Goal: Communication & Community: Answer question/provide support

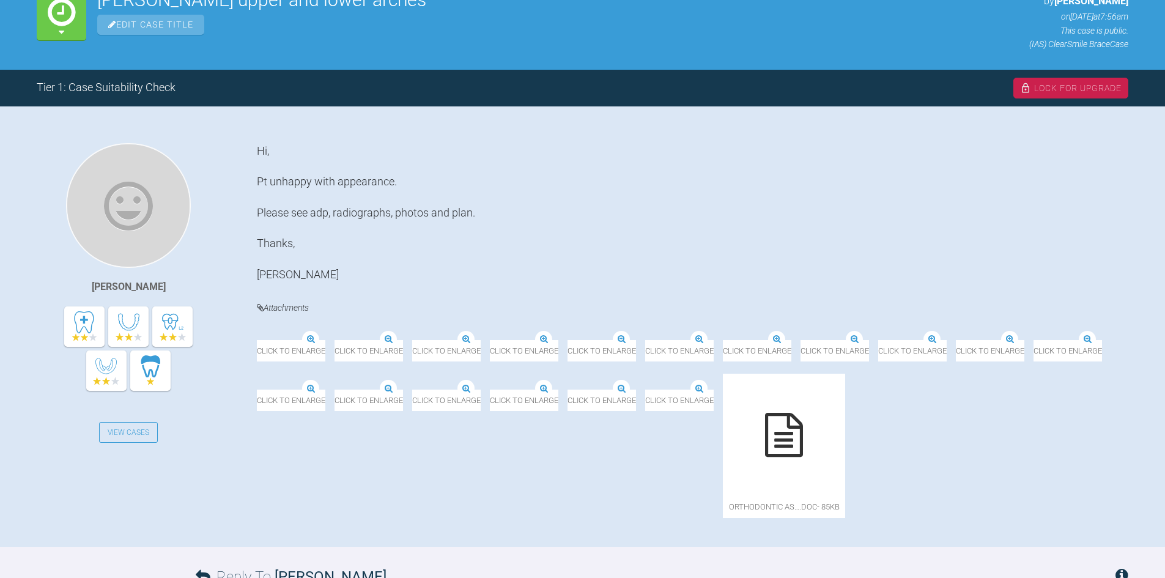
scroll to position [245, 0]
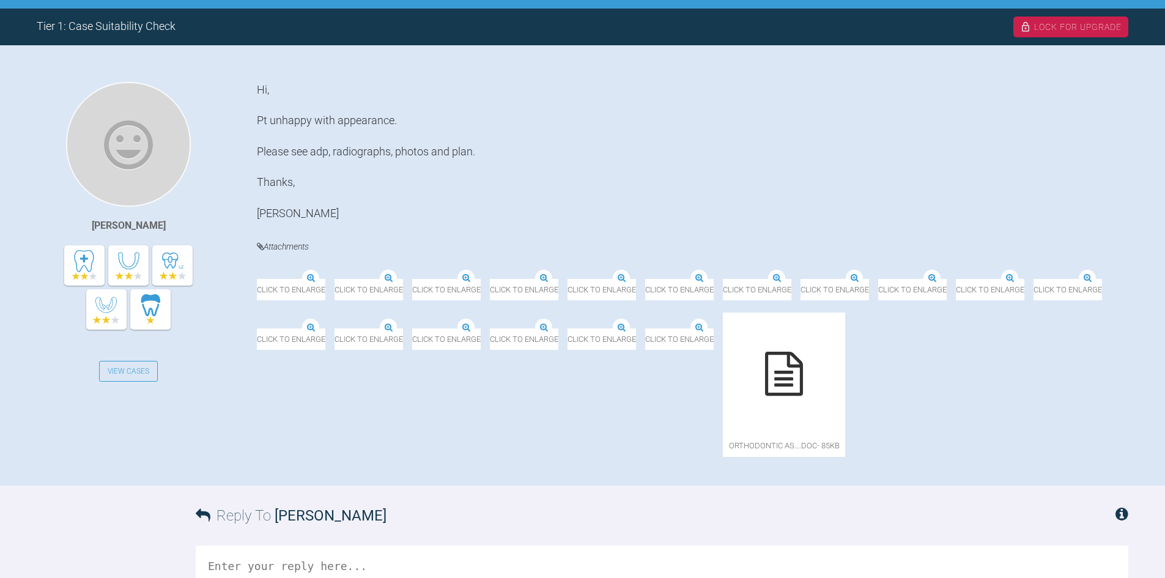
click at [325, 279] on img at bounding box center [354, 271] width 195 height 15
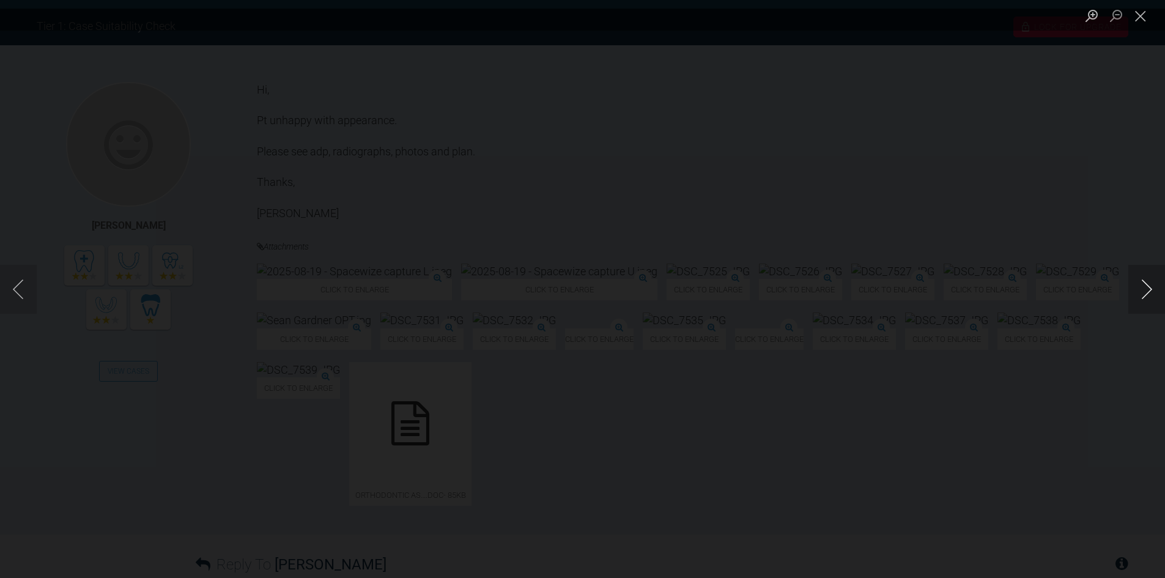
click at [1149, 292] on button "Next image" at bounding box center [1147, 289] width 37 height 49
click at [1146, 20] on button "Close lightbox" at bounding box center [1141, 15] width 24 height 21
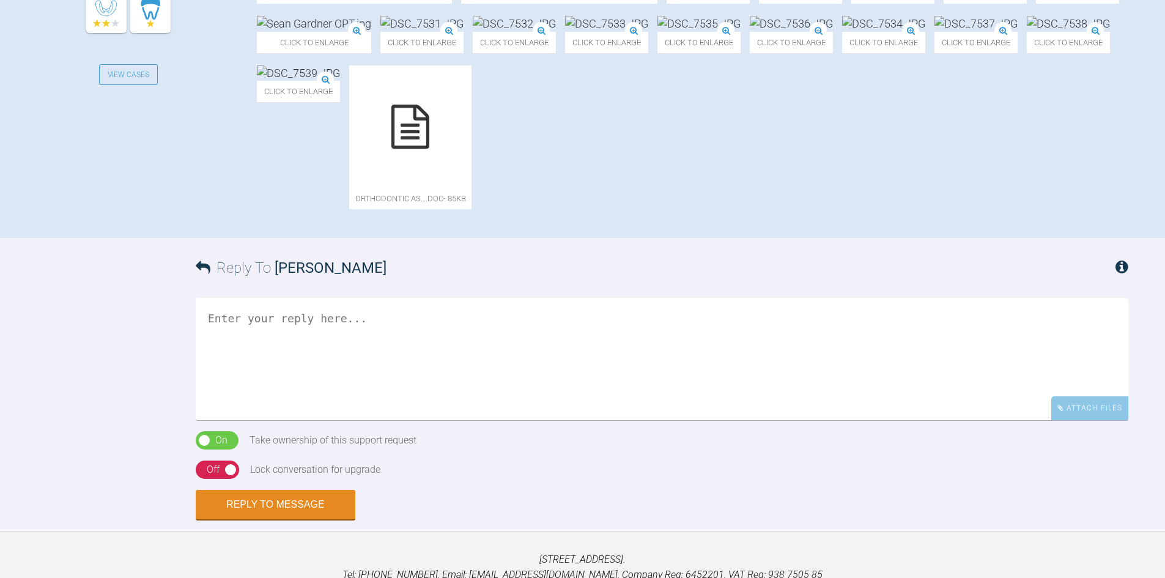
scroll to position [551, 0]
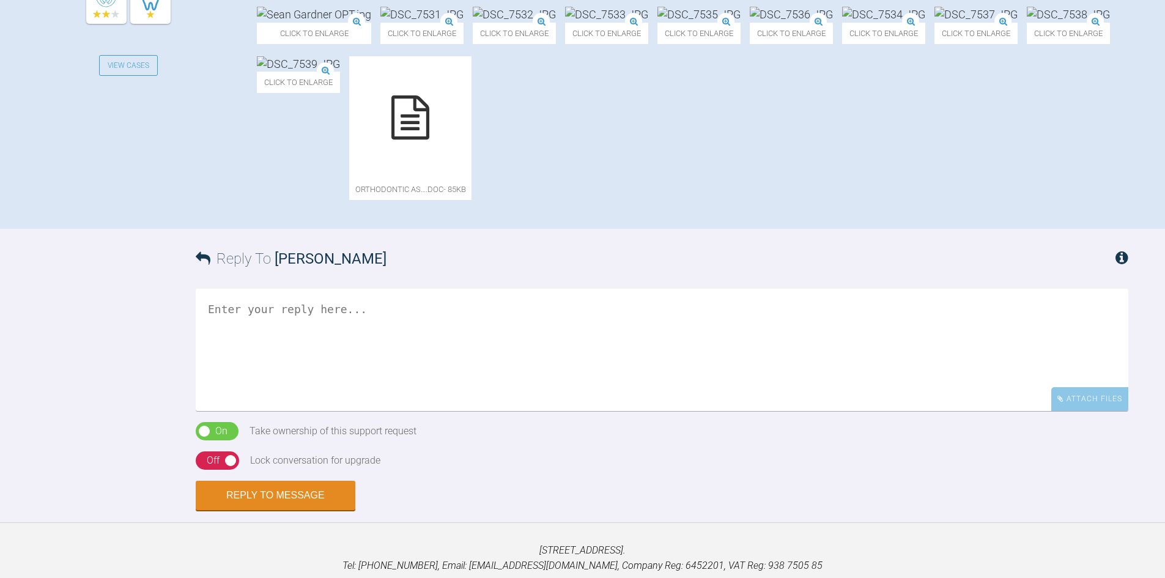
click at [283, 411] on textarea at bounding box center [662, 350] width 933 height 122
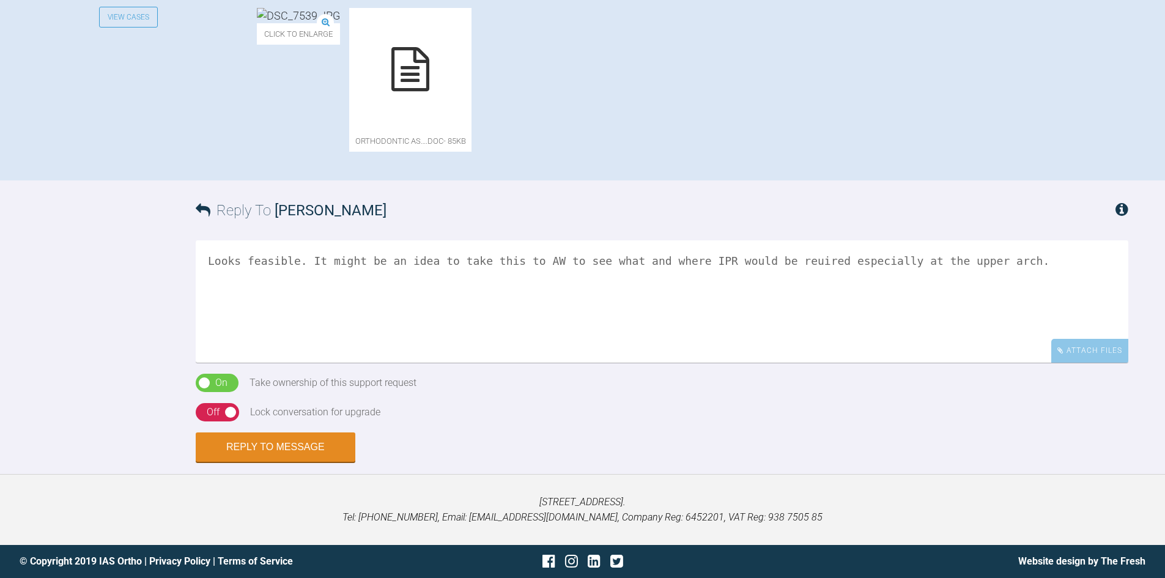
scroll to position [726, 0]
type textarea "Looks feasible. It might be an idea to take this to AW to see what and where IP…"
click at [213, 412] on div "Off" at bounding box center [213, 412] width 13 height 16
click at [210, 460] on button "Reply to Message" at bounding box center [276, 448] width 160 height 29
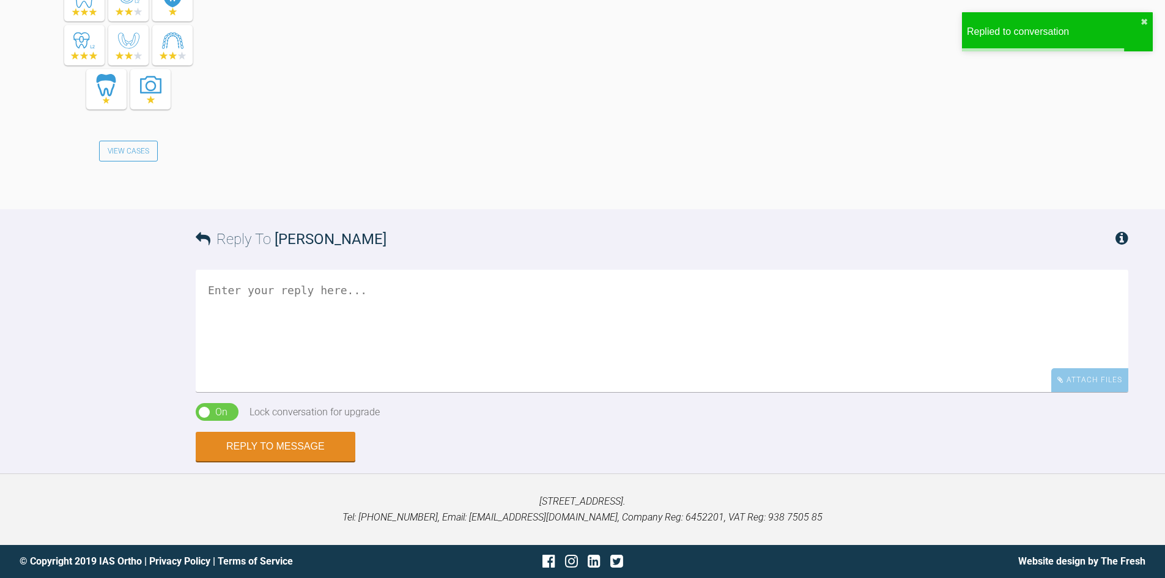
scroll to position [1136, 0]
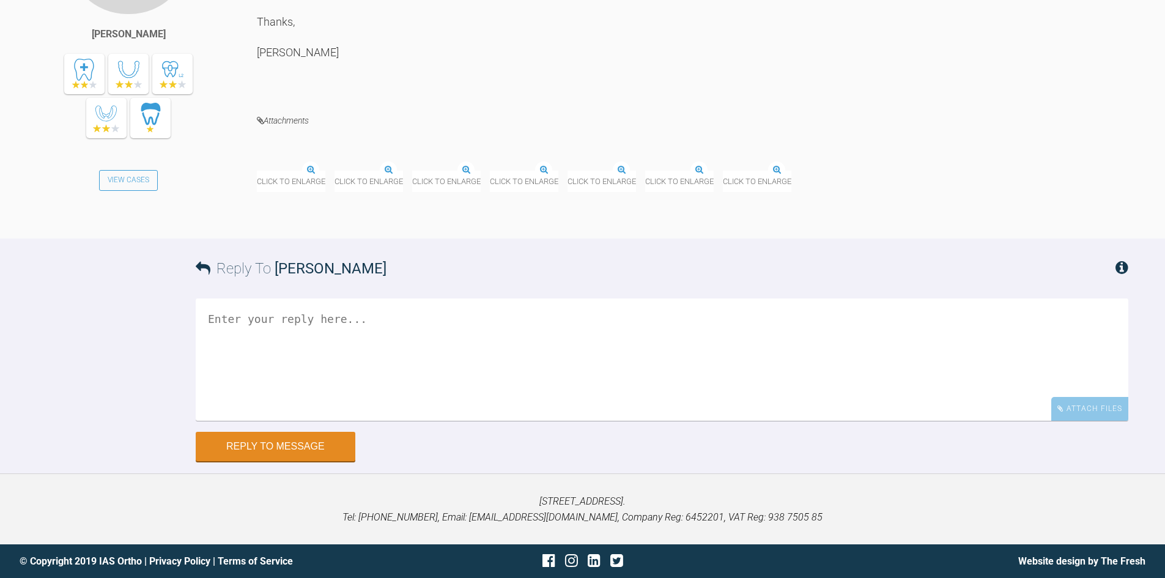
scroll to position [11250, 0]
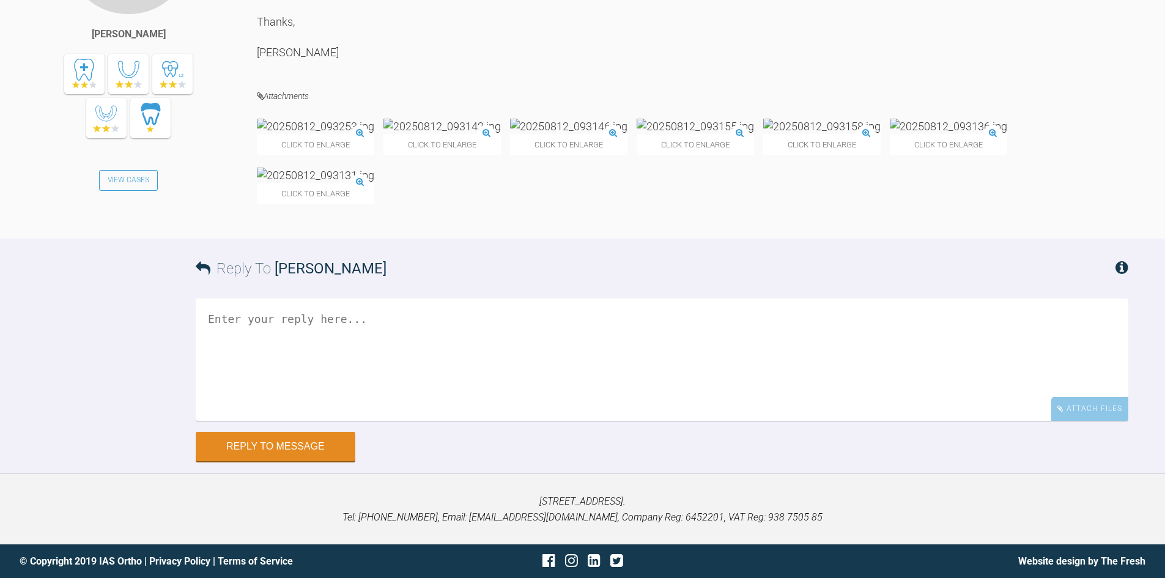
click at [339, 134] on img at bounding box center [315, 126] width 117 height 15
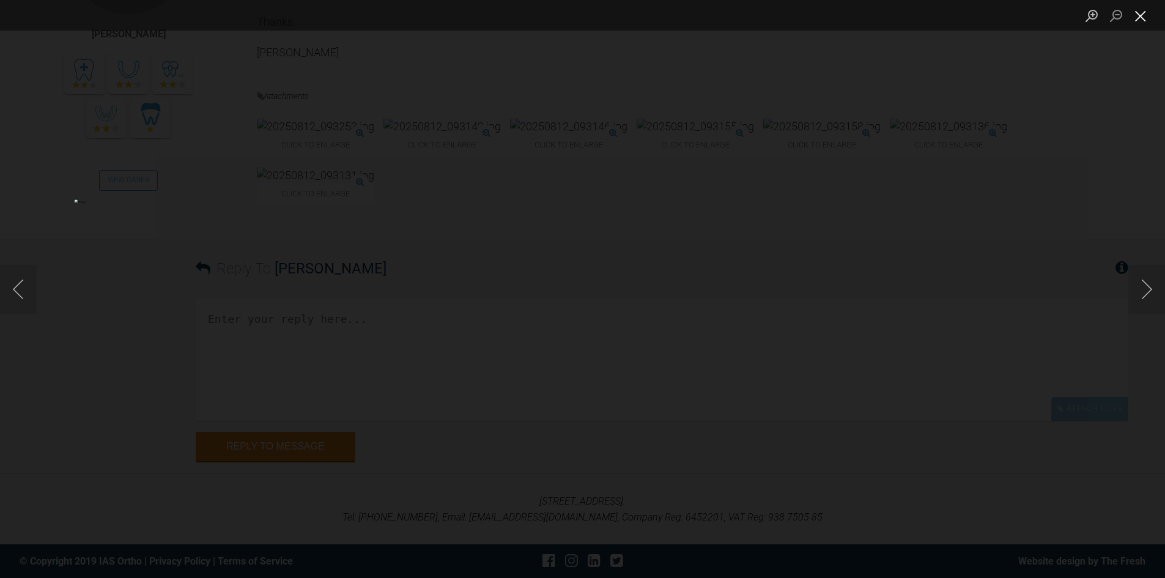
click at [1147, 20] on button "Close lightbox" at bounding box center [1141, 15] width 24 height 21
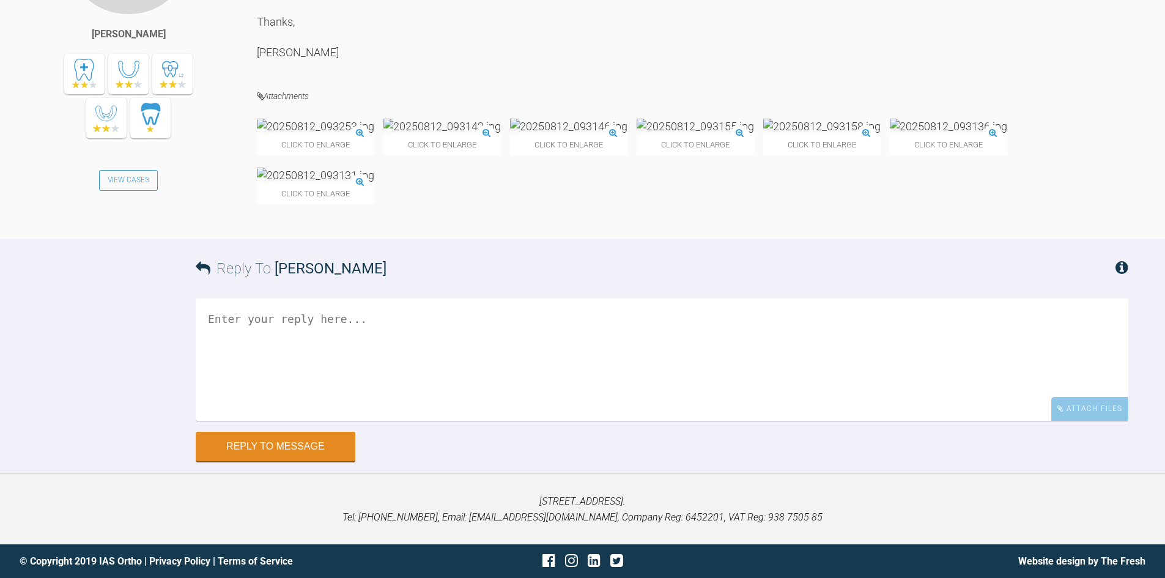
scroll to position [11556, 0]
click at [479, 299] on div "Reply To Neil Fearns" at bounding box center [662, 269] width 933 height 60
click at [476, 421] on textarea at bounding box center [662, 360] width 933 height 122
type textarea "Looking good Neil - move to 19*25 next visit and then start closing the gaps..."
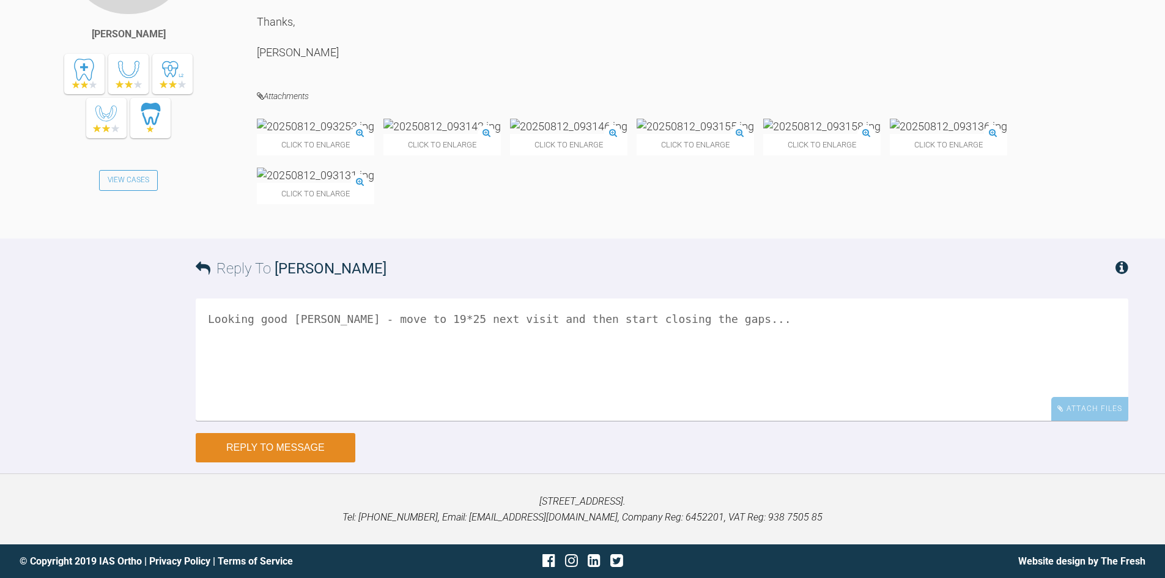
click at [246, 442] on button "Reply to Message" at bounding box center [276, 447] width 160 height 29
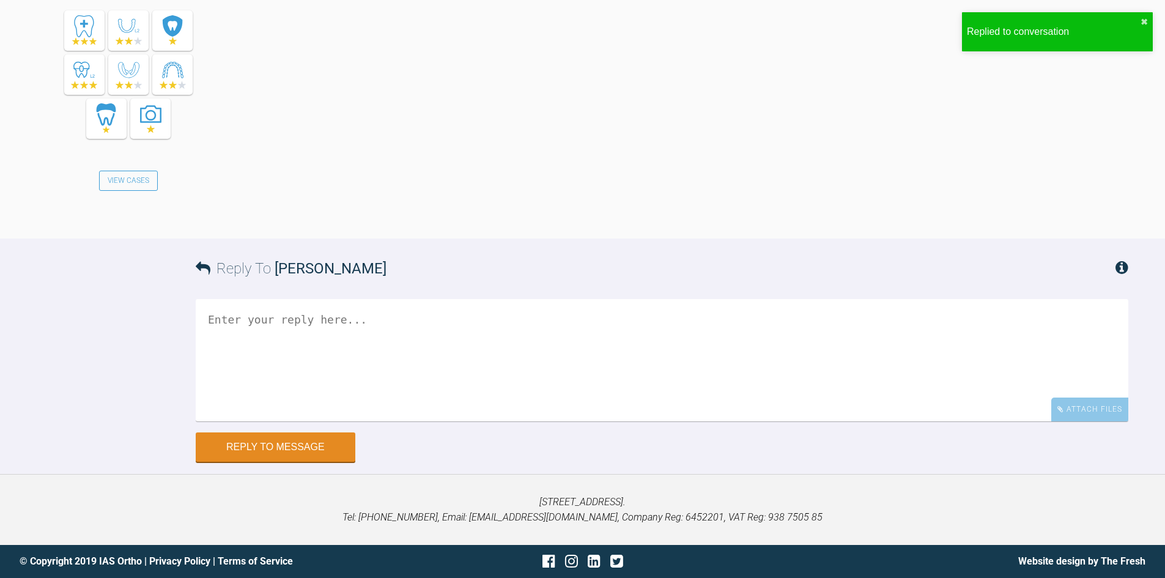
scroll to position [12142, 0]
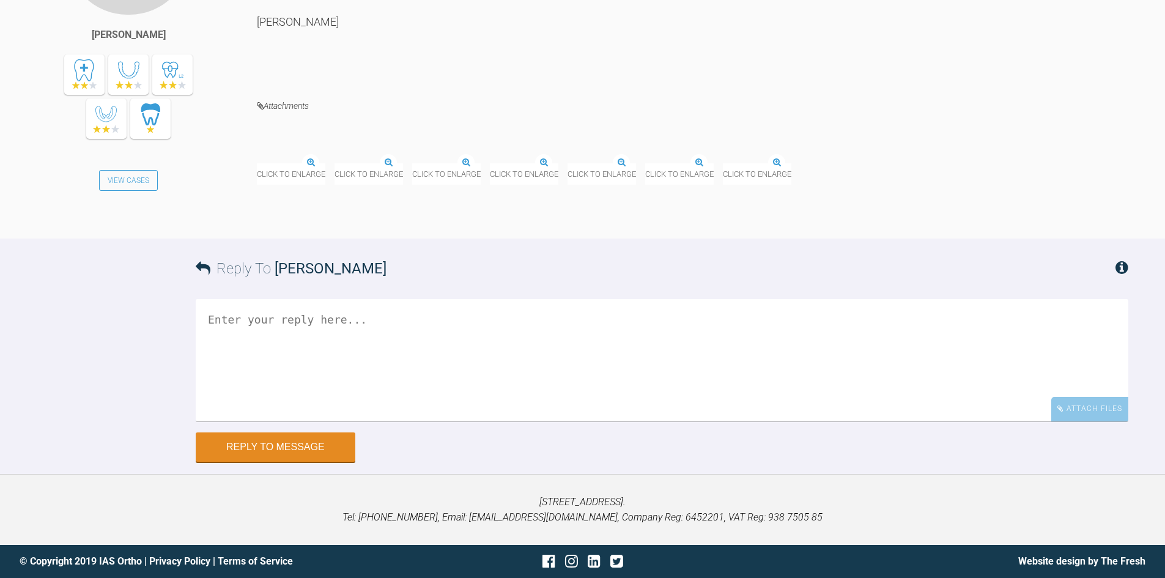
scroll to position [3693, 0]
click at [257, 164] on img at bounding box center [257, 164] width 0 height 0
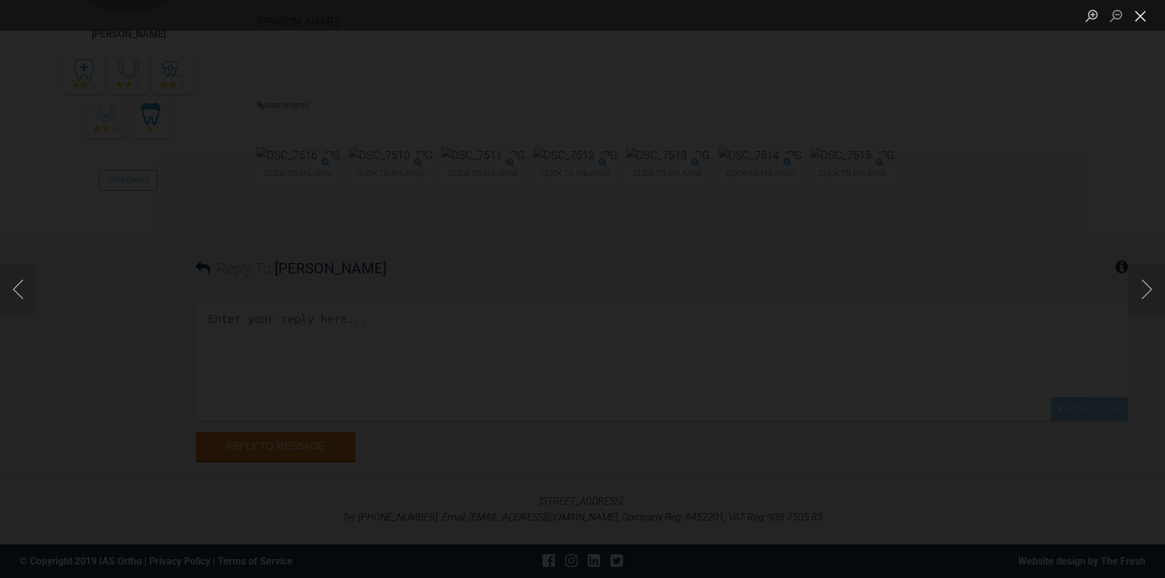
click at [1146, 15] on button "Close lightbox" at bounding box center [1141, 15] width 24 height 21
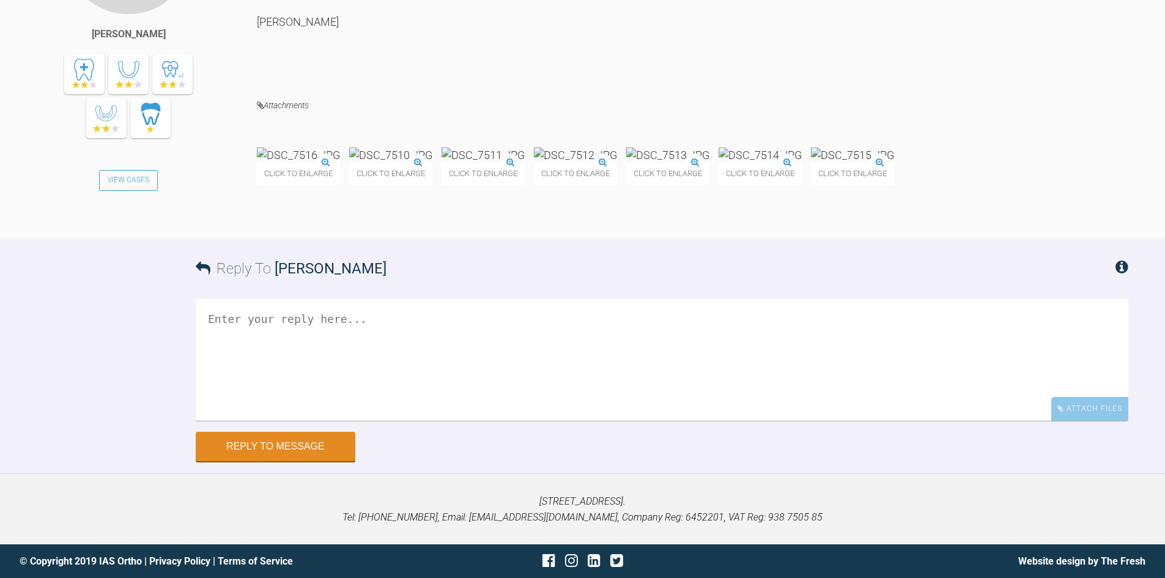
scroll to position [3876, 0]
click at [358, 421] on textarea at bounding box center [662, 360] width 933 height 122
type textarea "Oh yes! 20/20 next visit it is....."
click at [268, 462] on button "Reply to Message" at bounding box center [276, 447] width 160 height 29
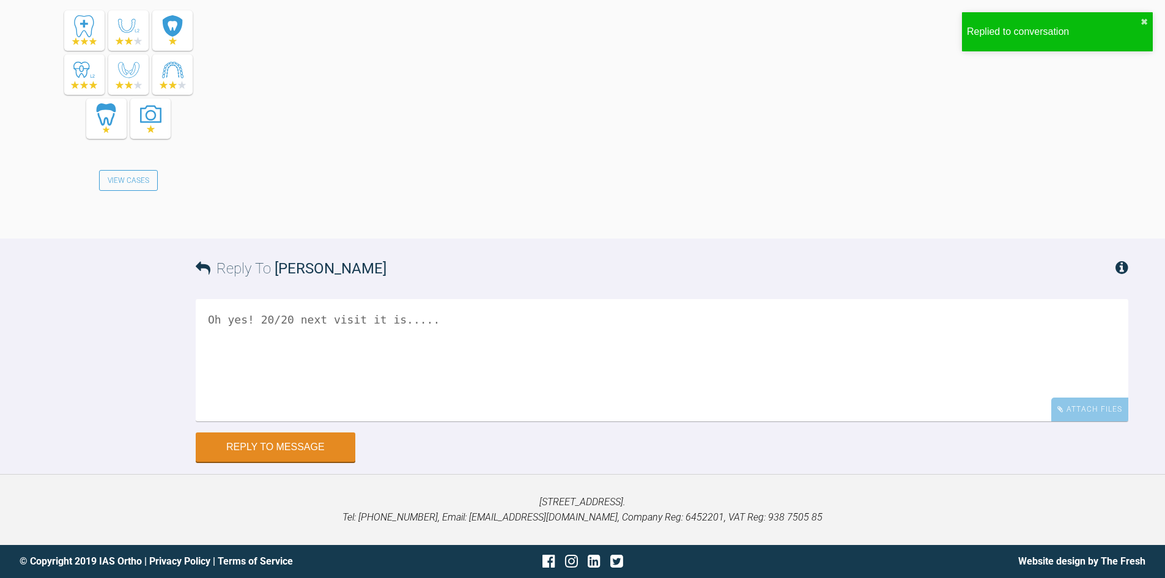
scroll to position [4436, 0]
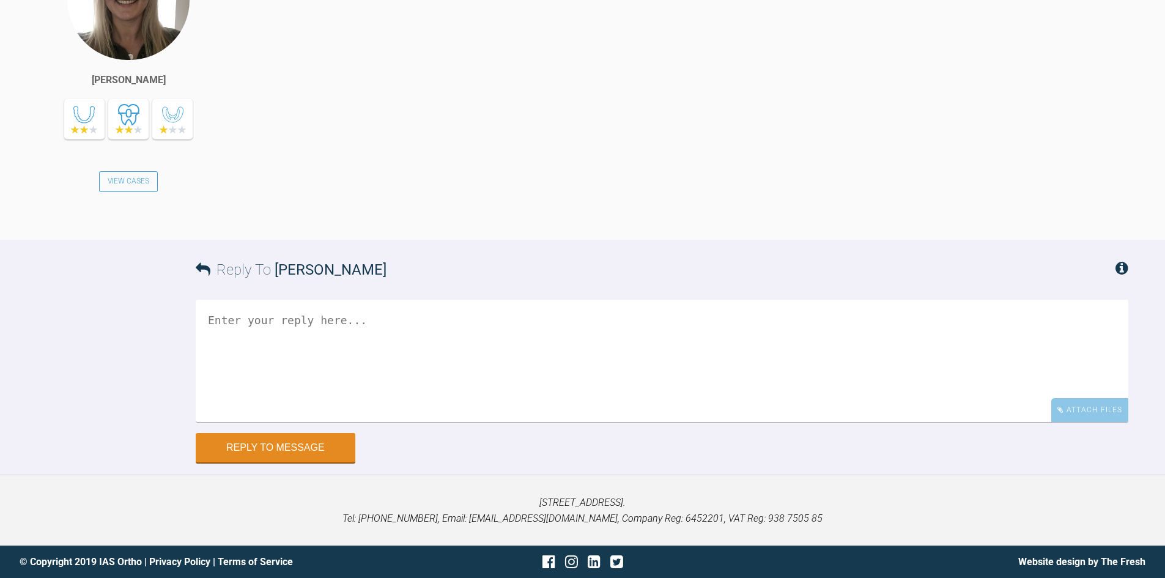
scroll to position [2480, 0]
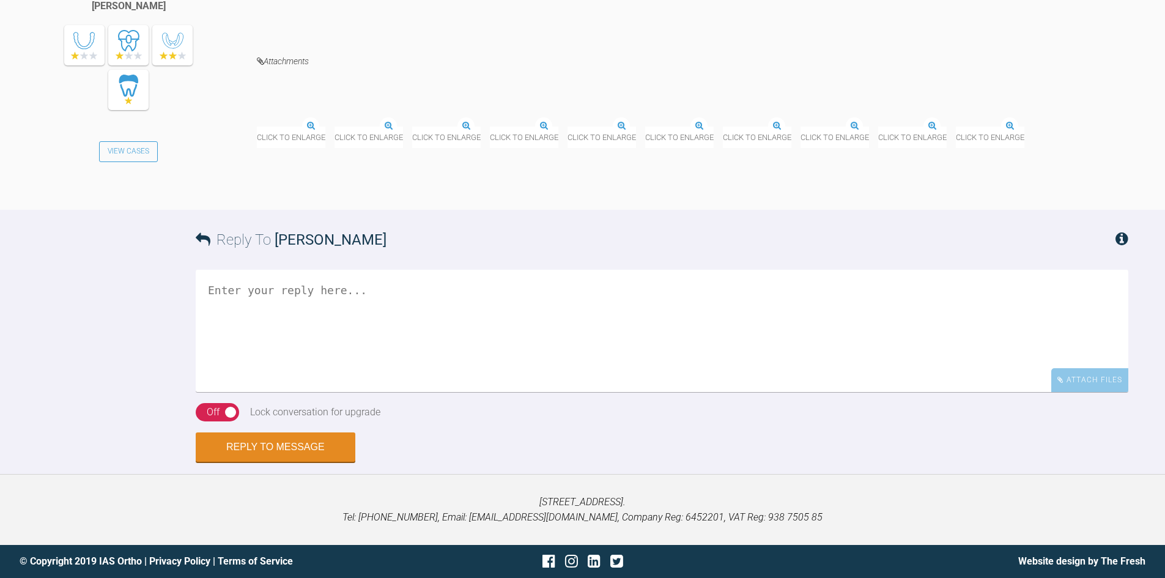
scroll to position [6577, 0]
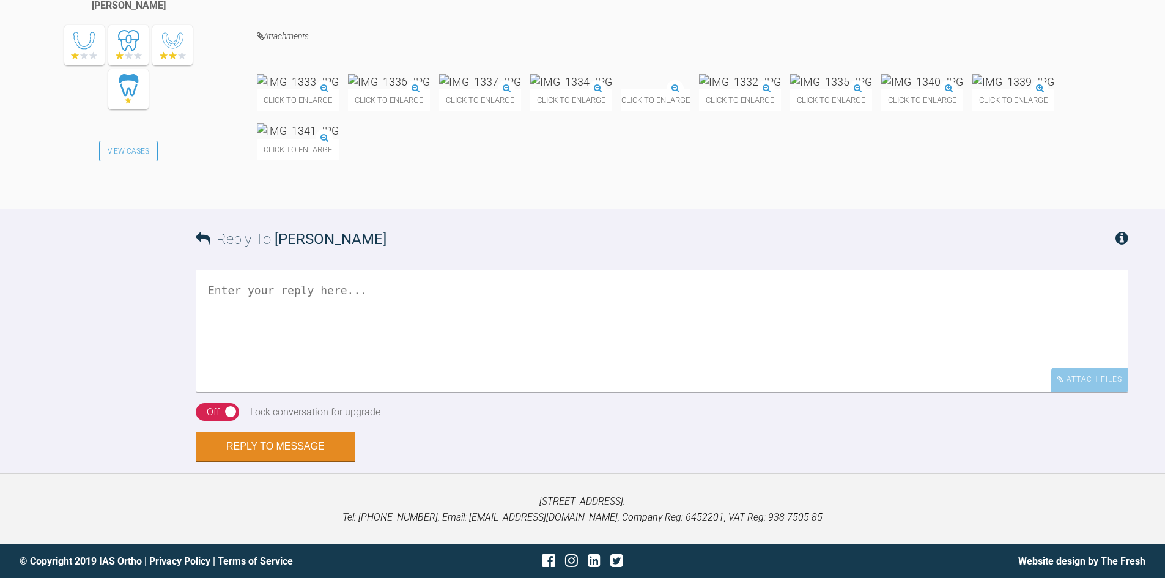
click at [881, 89] on img at bounding box center [922, 81] width 82 height 15
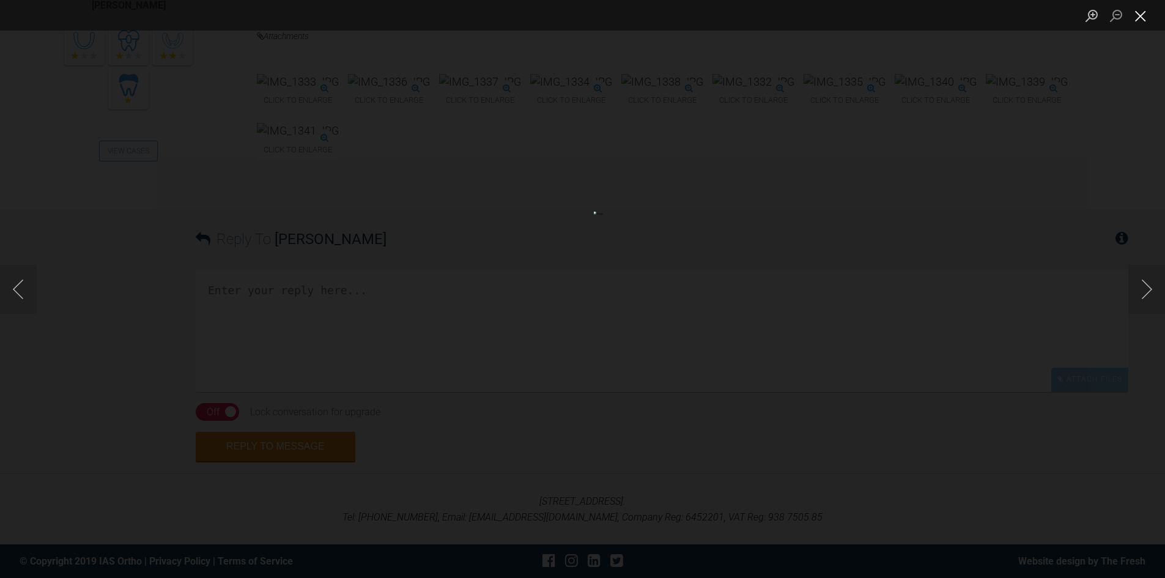
click at [1140, 7] on button "Close lightbox" at bounding box center [1141, 15] width 24 height 21
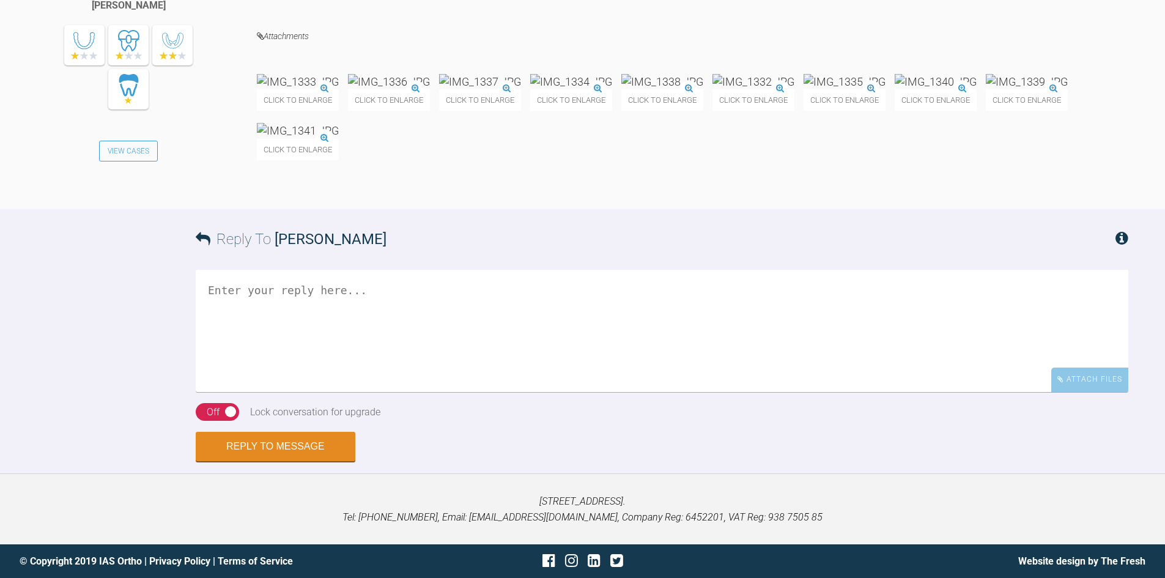
click at [804, 89] on img at bounding box center [845, 81] width 82 height 15
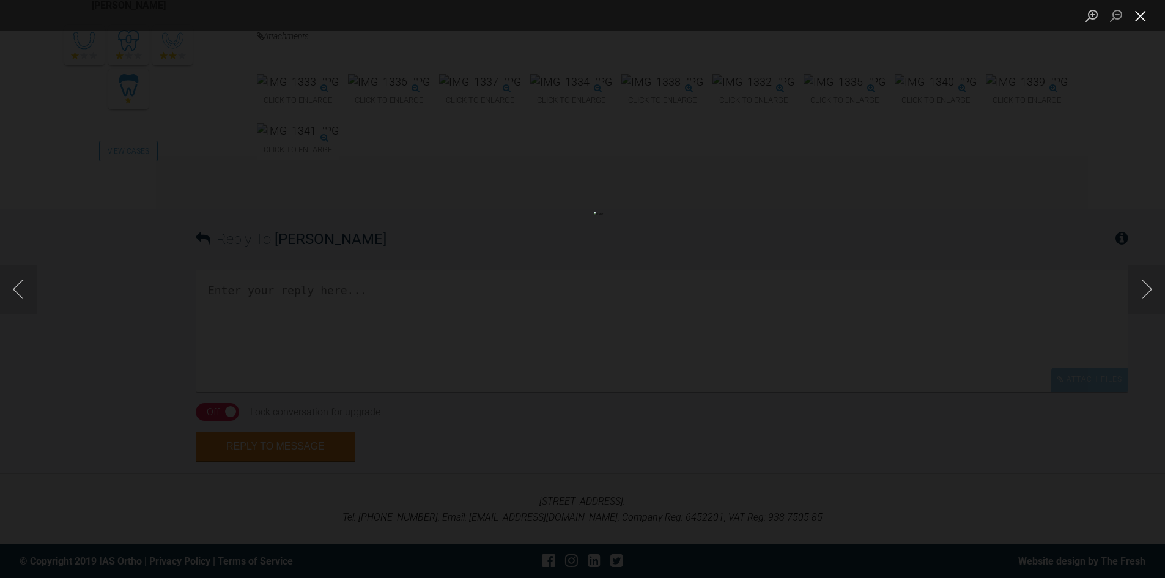
click at [1135, 16] on button "Close lightbox" at bounding box center [1141, 15] width 24 height 21
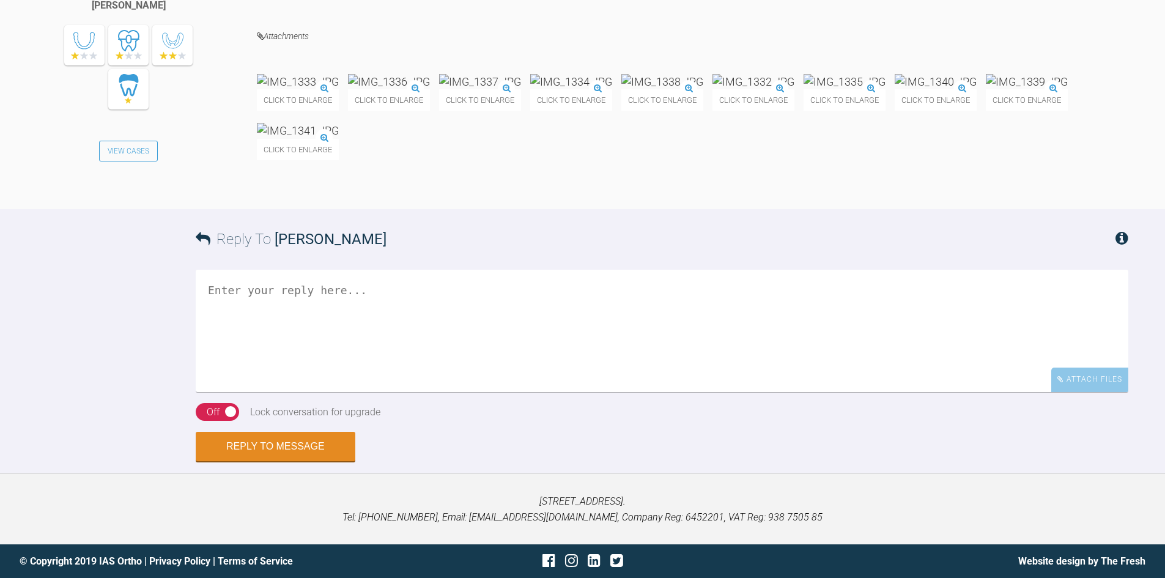
scroll to position [6883, 0]
click at [344, 285] on textarea at bounding box center [662, 331] width 933 height 122
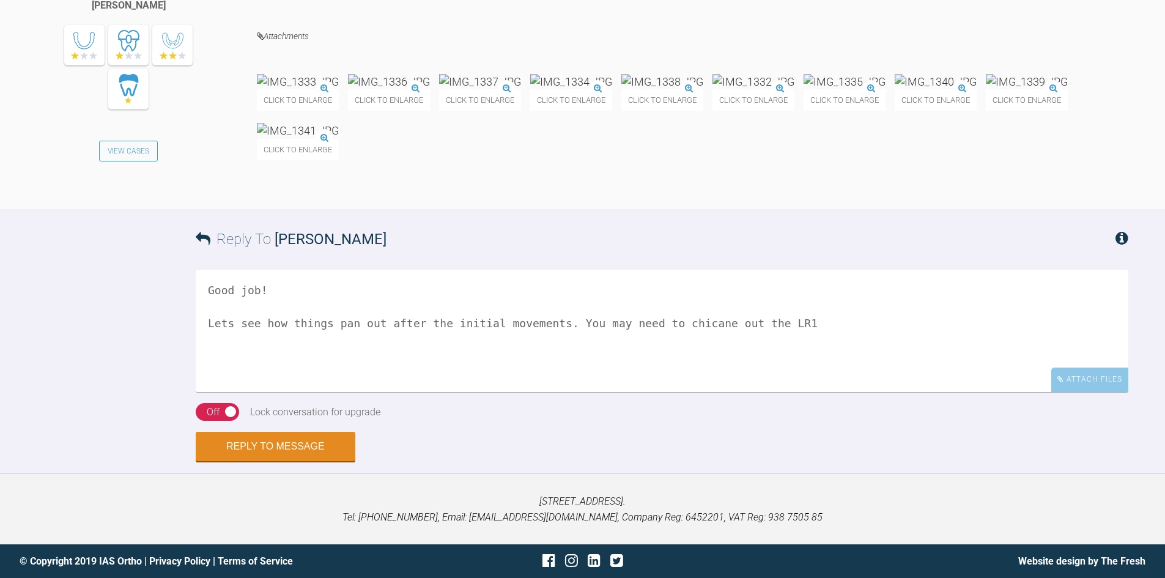
click at [782, 324] on textarea "Good job! Lets see how things pan out after the initial movements. You may need…" at bounding box center [662, 331] width 933 height 122
type textarea "Good job! Lets see how things pan out after the initial movements. You may need…"
click at [199, 408] on div "On Off" at bounding box center [217, 412] width 43 height 18
click at [229, 475] on div "Towergate House, 22 Wintersells Road, Byfleet, West Byfleet, KT14 7LF. Tel: 019…" at bounding box center [582, 508] width 1165 height 71
click at [231, 462] on form "Reply To Hannah Hopkins Good job! Lets see how things pan out after the initial…" at bounding box center [582, 341] width 1165 height 264
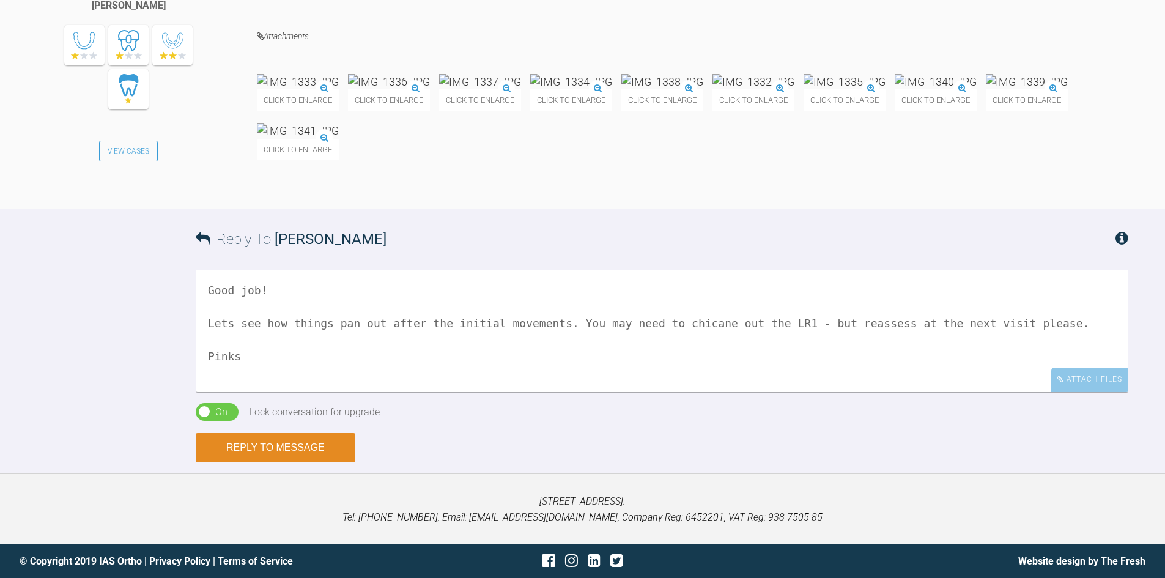
click at [275, 456] on button "Reply to Message" at bounding box center [276, 447] width 160 height 29
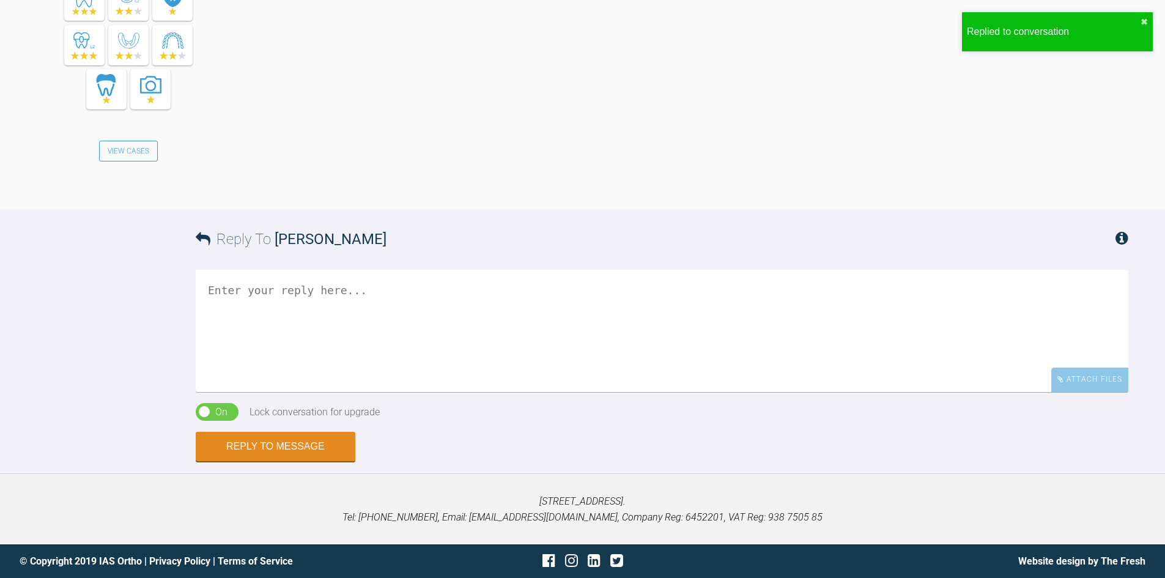
scroll to position [7322, 0]
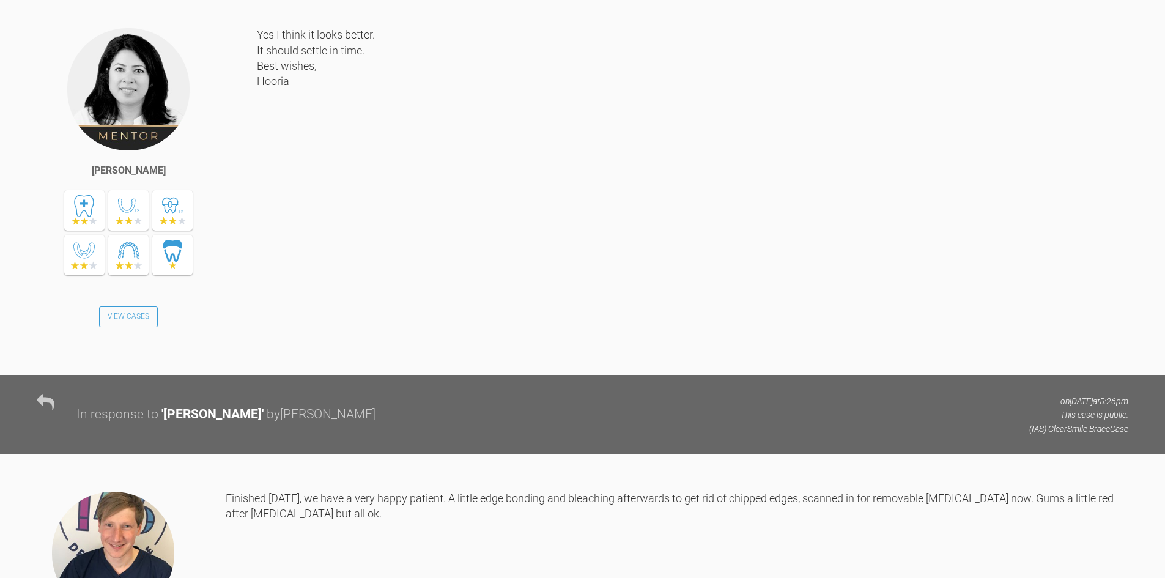
scroll to position [5126, 0]
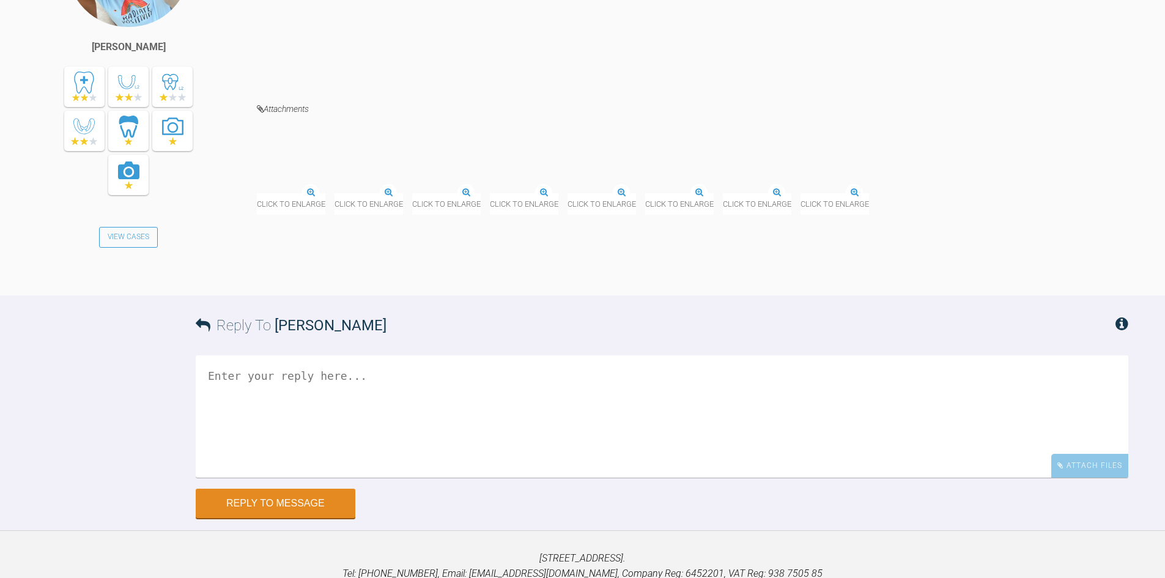
scroll to position [4494, 0]
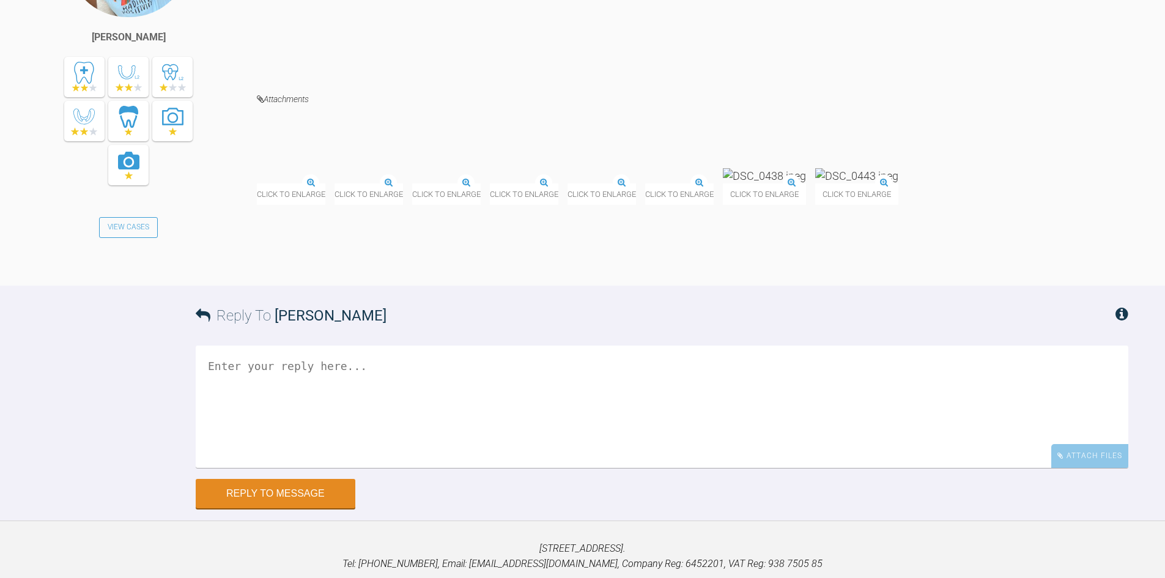
click at [257, 184] on img at bounding box center [257, 184] width 0 height 0
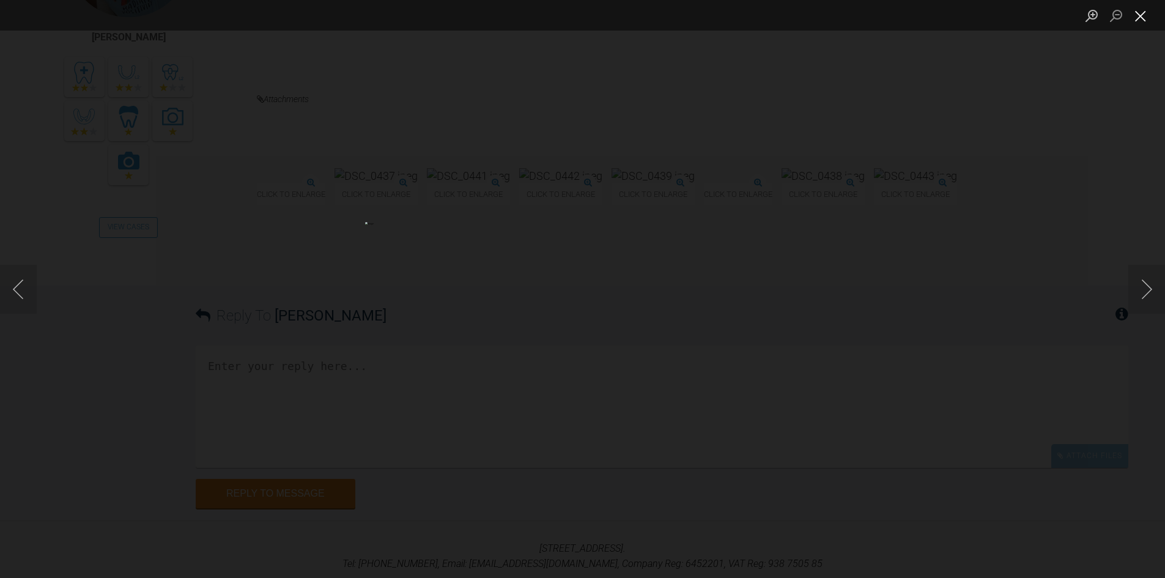
click at [1141, 10] on button "Close lightbox" at bounding box center [1141, 15] width 24 height 21
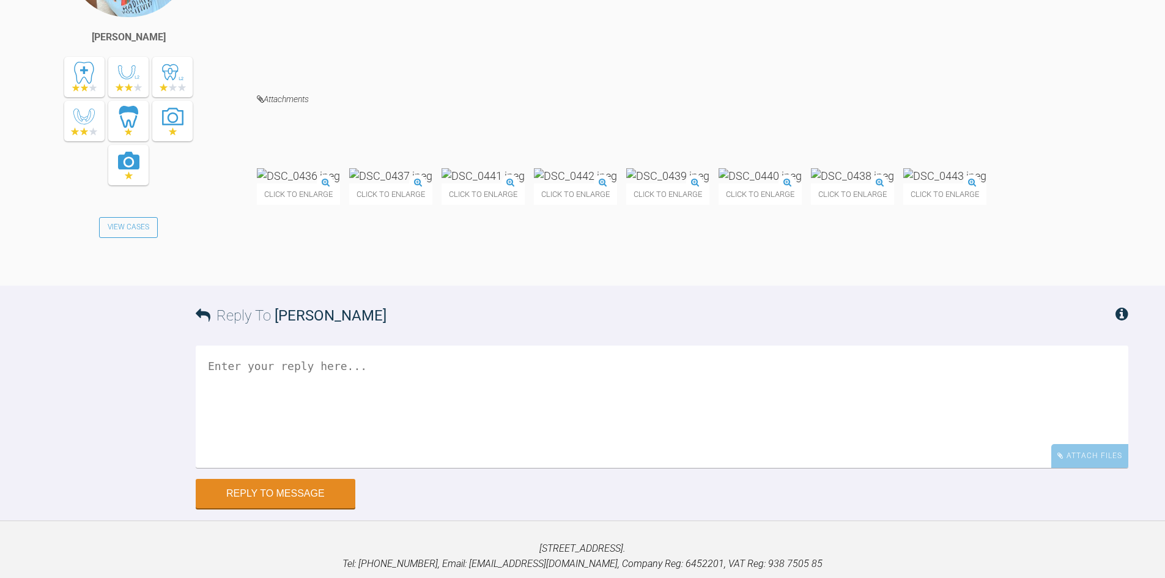
click at [525, 184] on img at bounding box center [483, 175] width 83 height 15
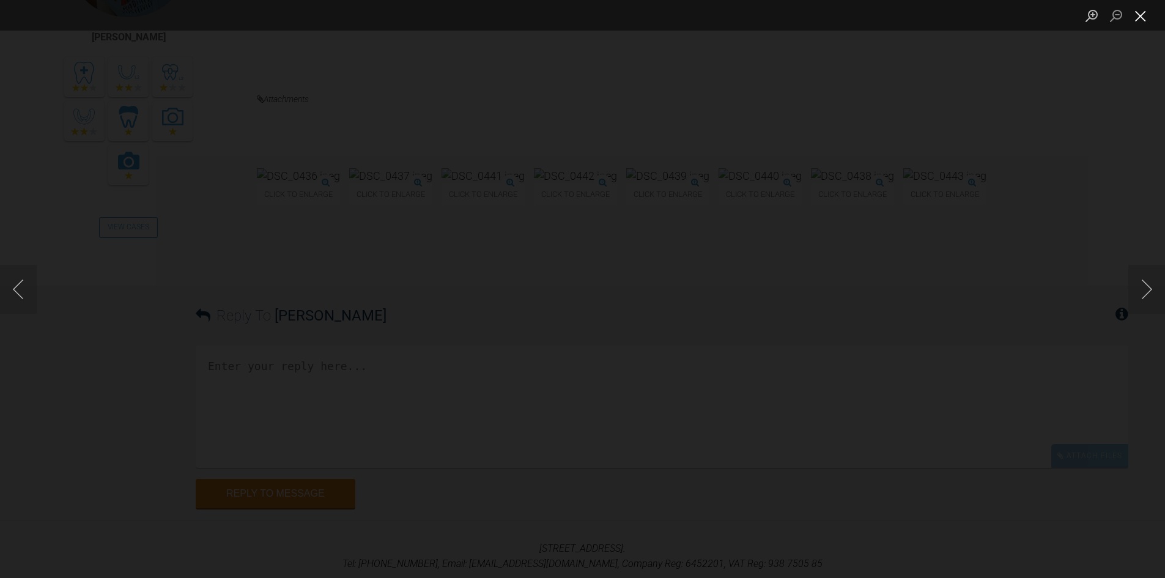
click at [1146, 20] on button "Close lightbox" at bounding box center [1141, 15] width 24 height 21
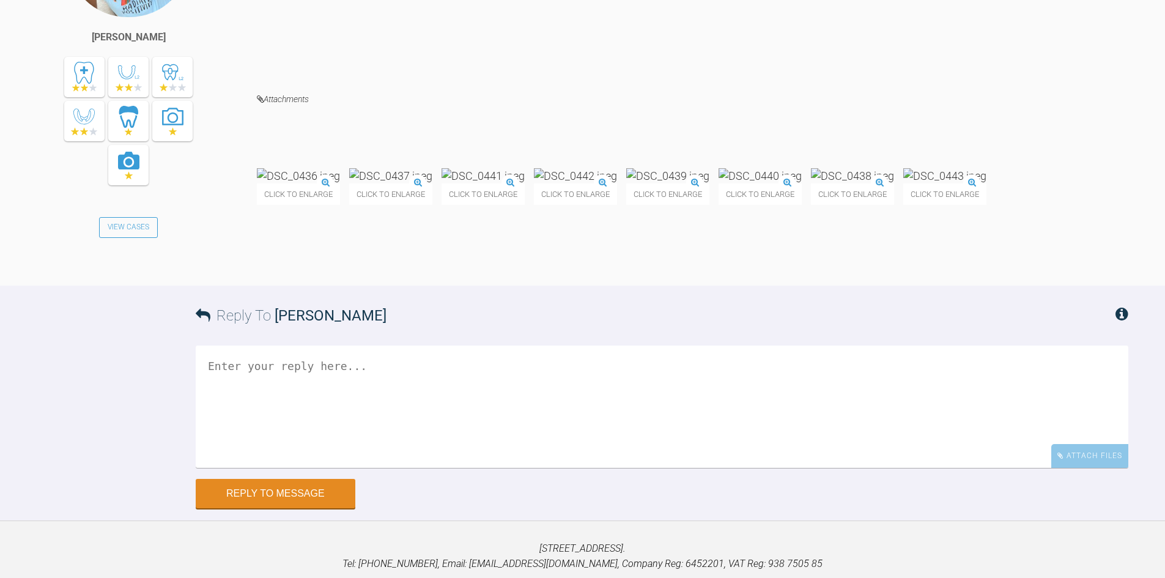
click at [617, 184] on img at bounding box center [575, 175] width 83 height 15
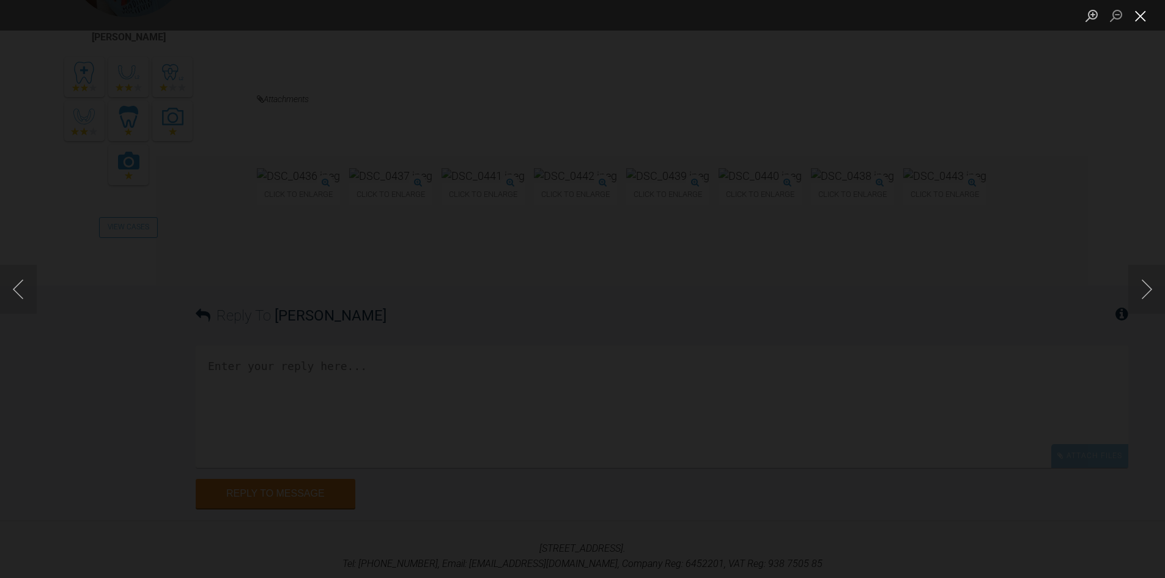
click at [1144, 15] on button "Close lightbox" at bounding box center [1141, 15] width 24 height 21
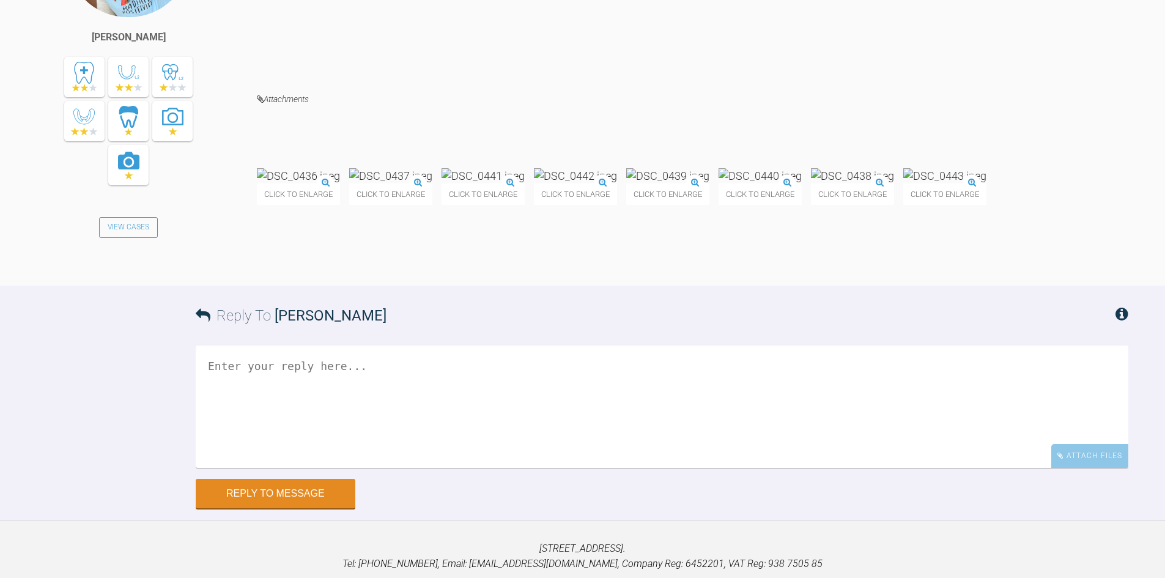
scroll to position [4617, 0]
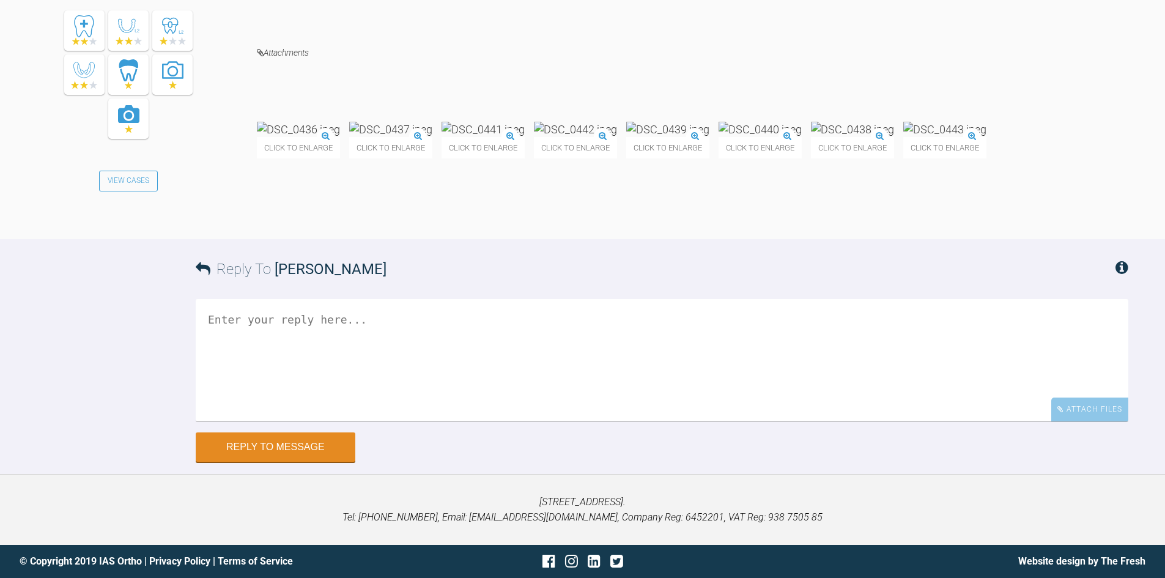
click at [339, 360] on textarea at bounding box center [662, 360] width 933 height 122
type textarea "Not at all bad! Reassess at next visit. If needed you should chicane out the UL…"
click at [299, 463] on button "Reply to Message" at bounding box center [276, 448] width 160 height 29
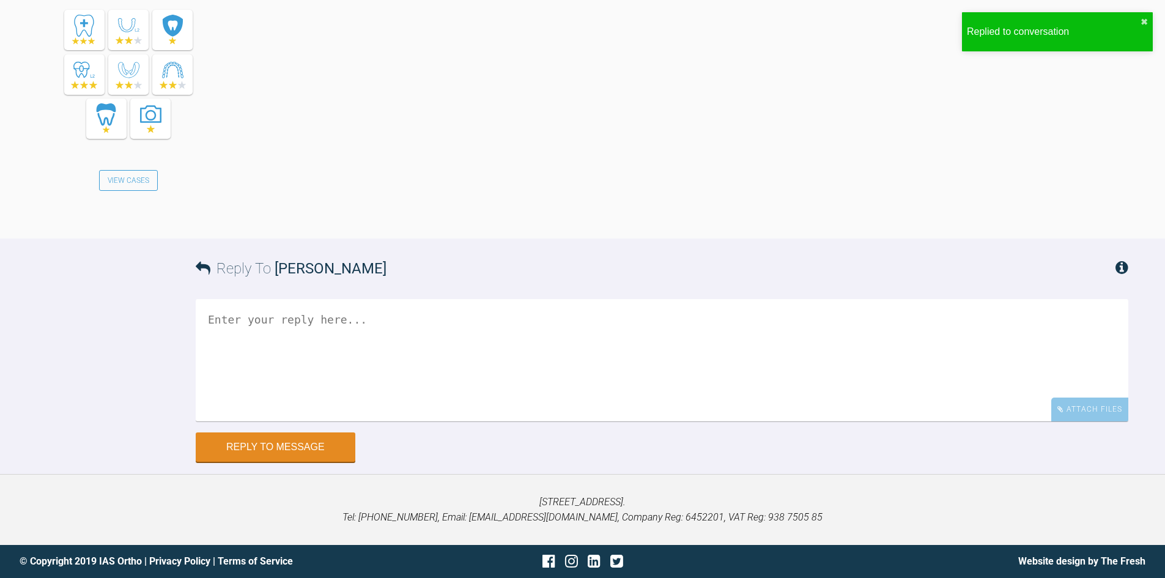
scroll to position [5146, 0]
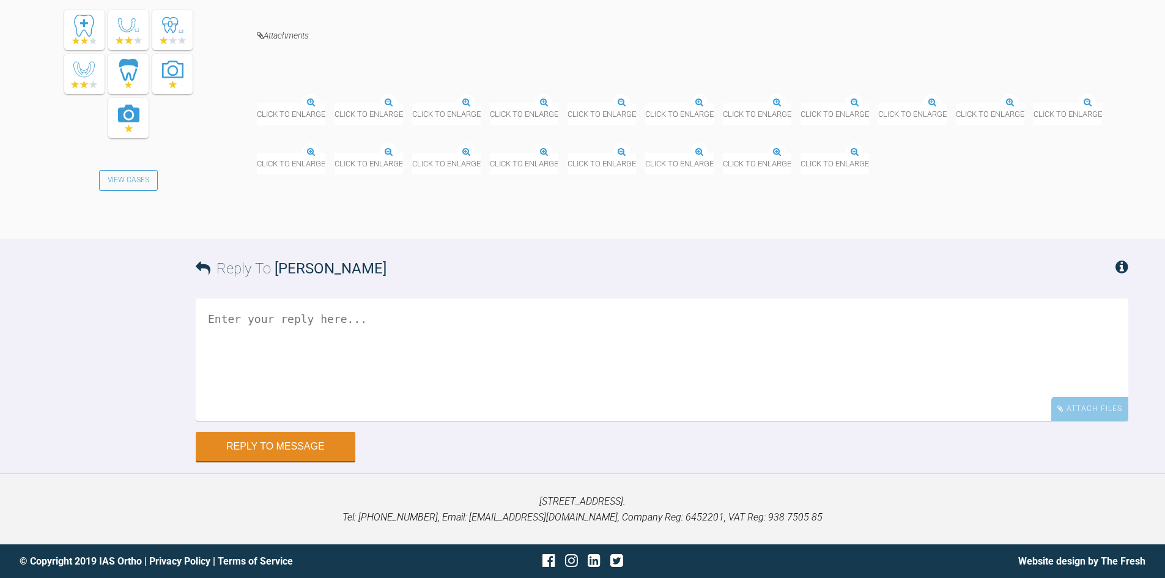
scroll to position [26488, 0]
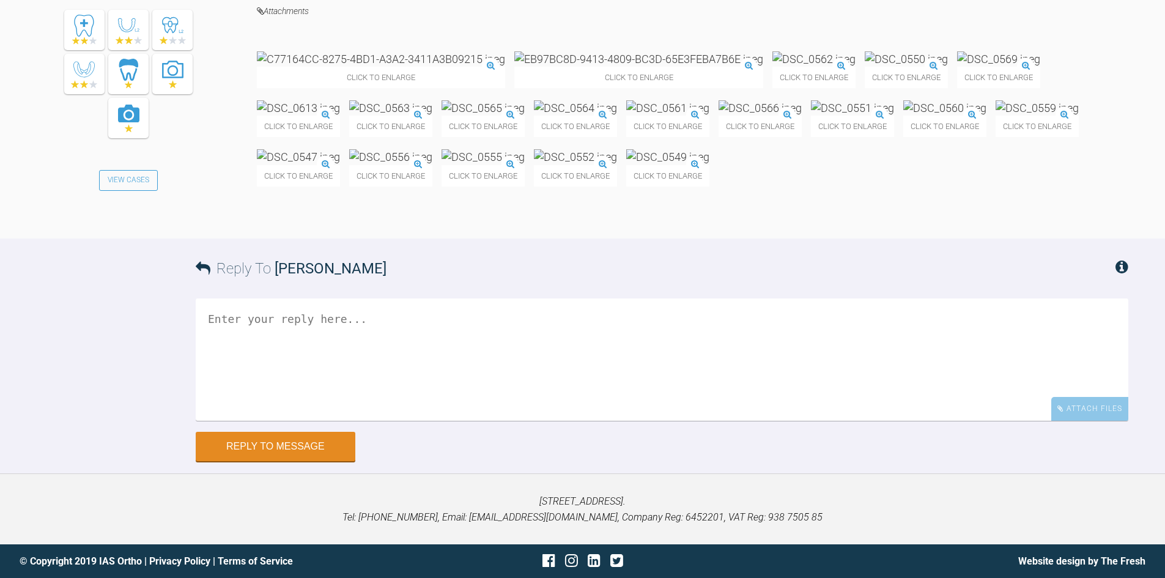
click at [221, 421] on textarea at bounding box center [662, 360] width 933 height 122
click at [1126, 265] on icon at bounding box center [1122, 266] width 13 height 15
click at [1122, 265] on icon at bounding box center [1122, 266] width 13 height 15
drag, startPoint x: 524, startPoint y: 317, endPoint x: 527, endPoint y: 369, distance: 52.7
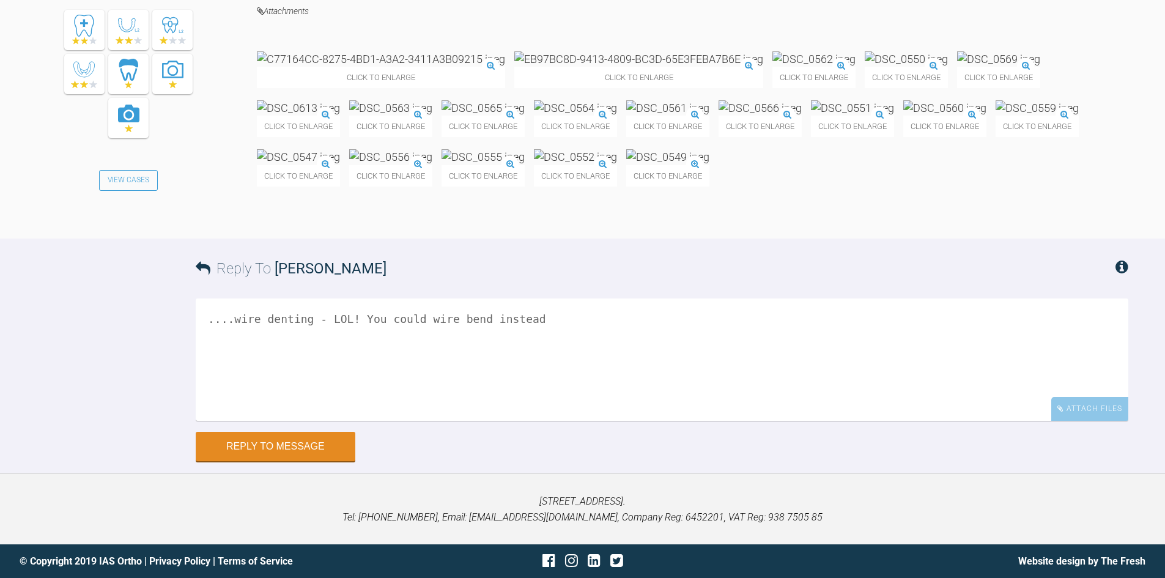
click at [527, 369] on textarea "....wire denting - LOL! You could wire bend instead" at bounding box center [662, 360] width 933 height 122
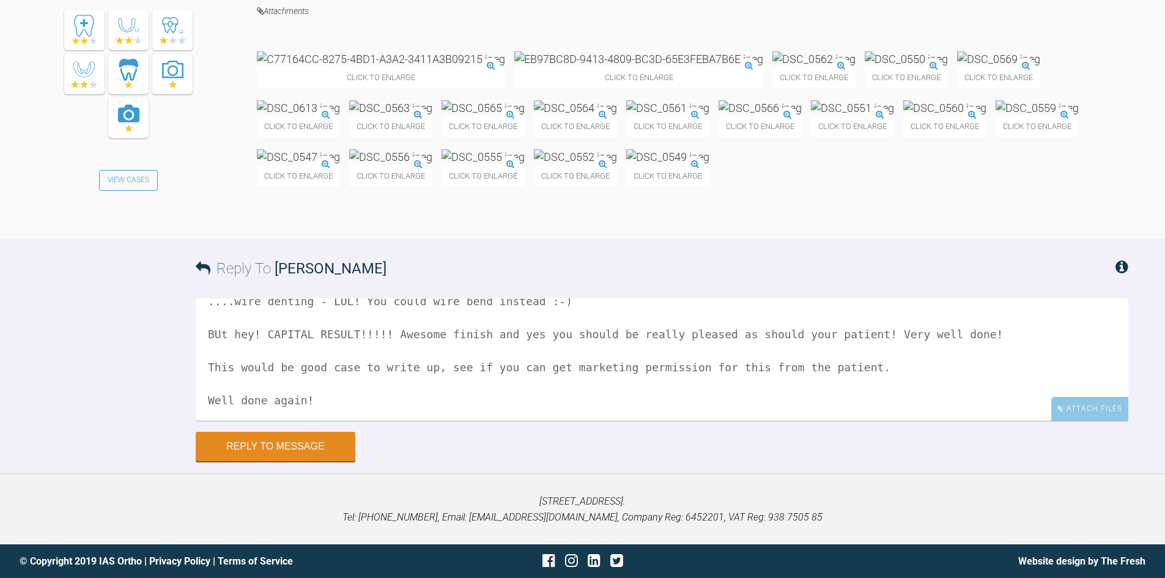
scroll to position [37, 0]
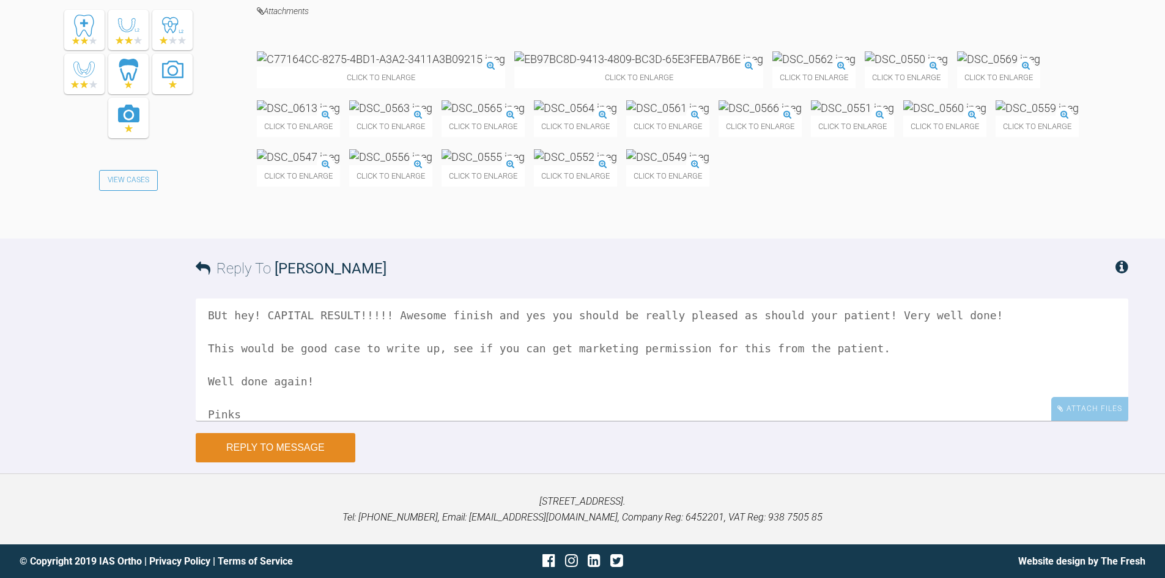
type textarea "....wire denting - LOL! You could wire bend instead :-) BUt hey! CAPITAL RESULT…"
click at [249, 451] on button "Reply to Message" at bounding box center [276, 447] width 160 height 29
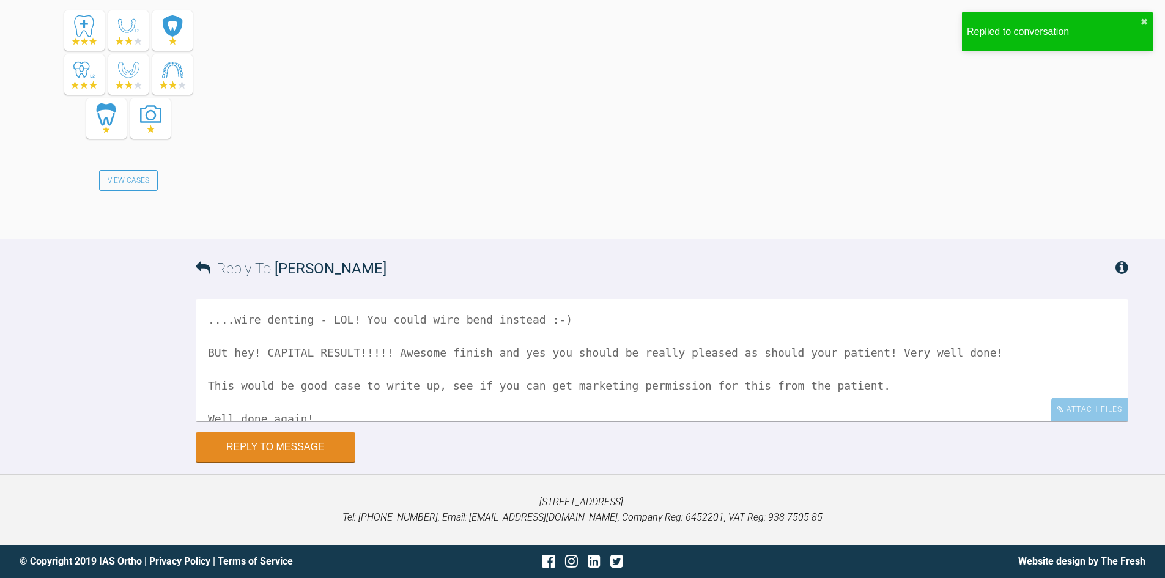
scroll to position [26911, 0]
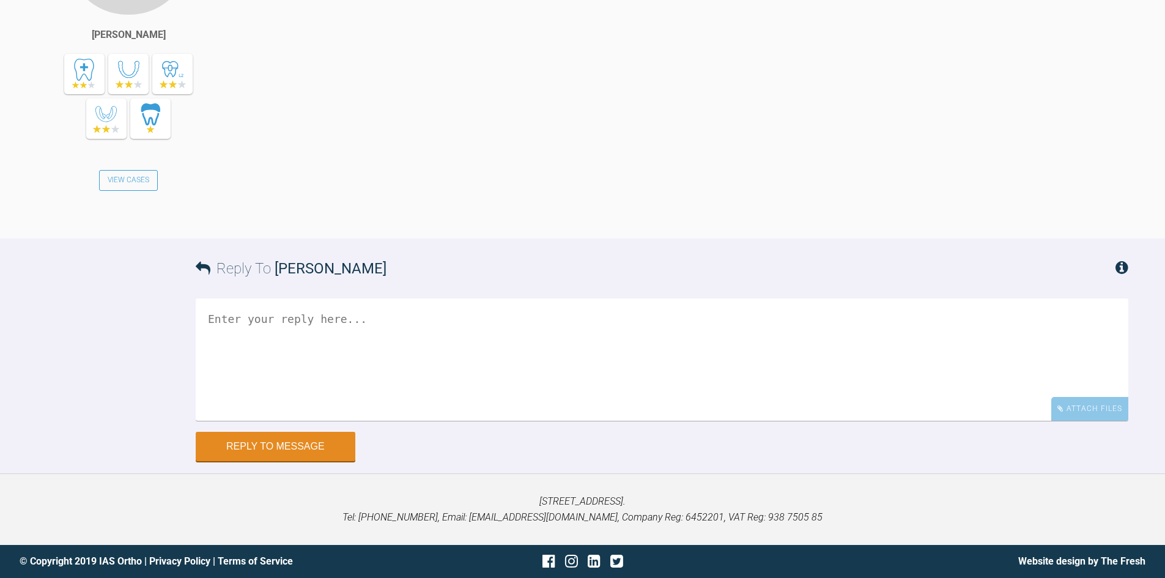
scroll to position [12646, 0]
click at [304, 307] on textarea at bounding box center [662, 360] width 933 height 122
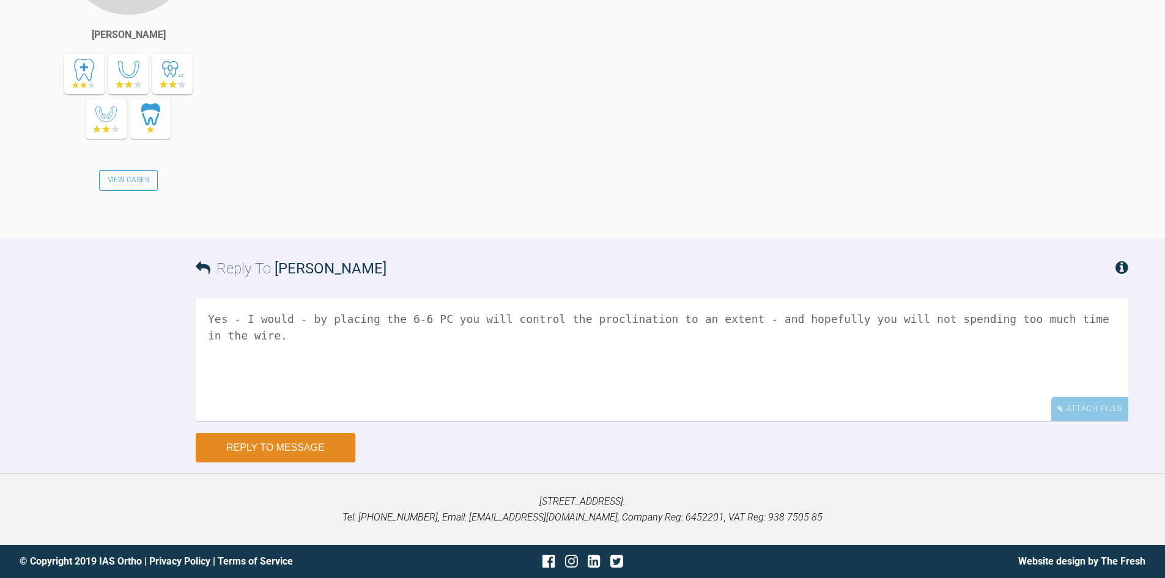
type textarea "Yes - I would - by placing the 6-6 PC you will control the proclination to an e…"
click at [258, 453] on button "Reply to Message" at bounding box center [276, 447] width 160 height 29
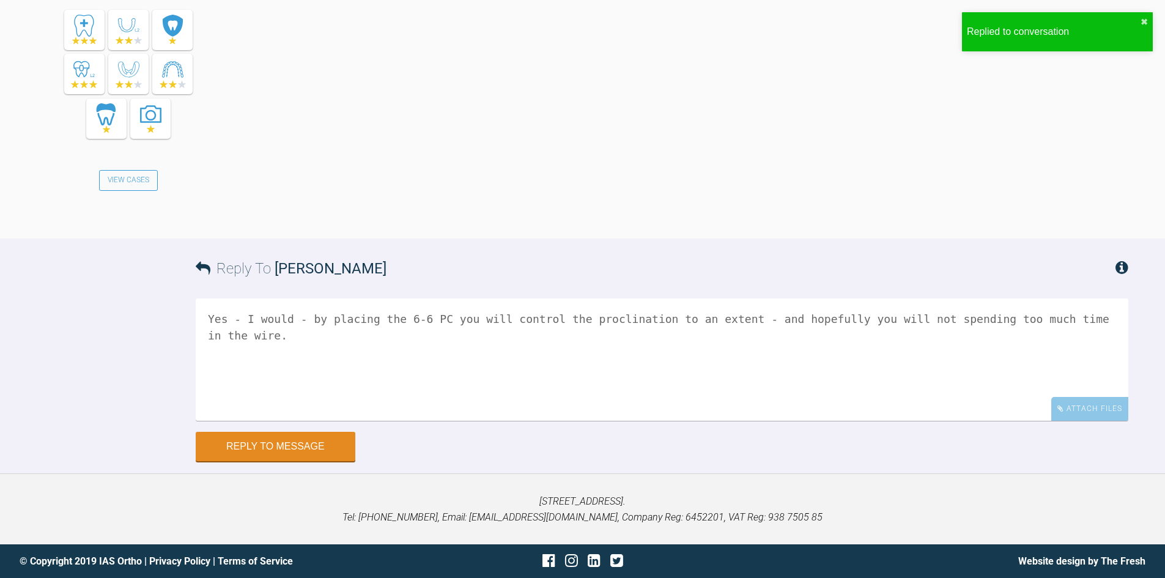
scroll to position [13113, 0]
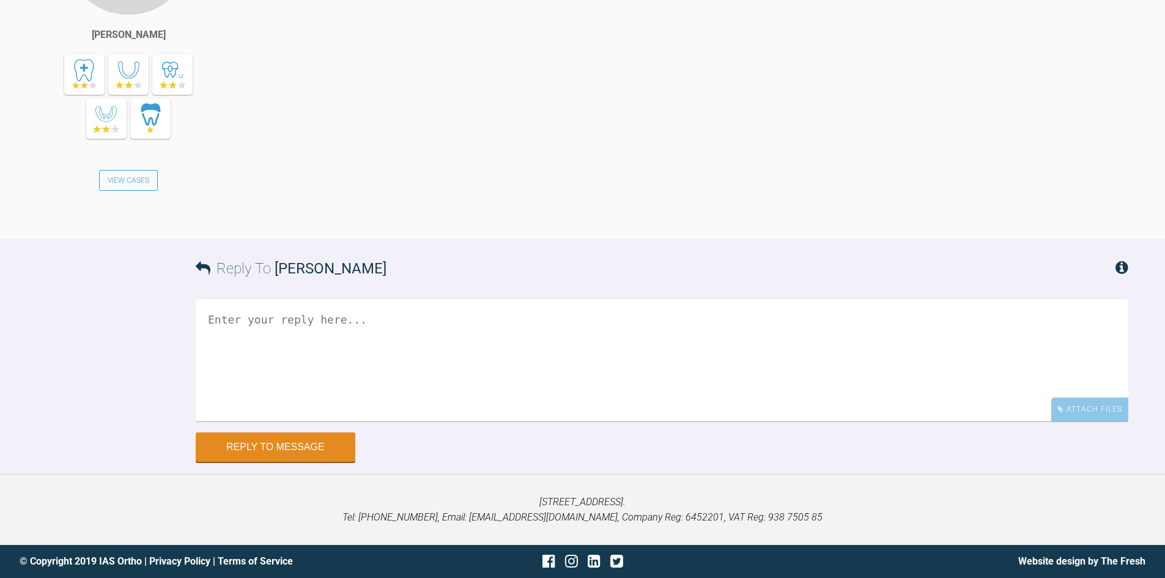
scroll to position [13498, 0]
click at [264, 421] on textarea at bounding box center [662, 360] width 933 height 122
type textarea "You will get a lot more torque expressed if you were in SS or BT wires - which …"
click at [218, 455] on button "Reply to Message" at bounding box center [276, 448] width 160 height 29
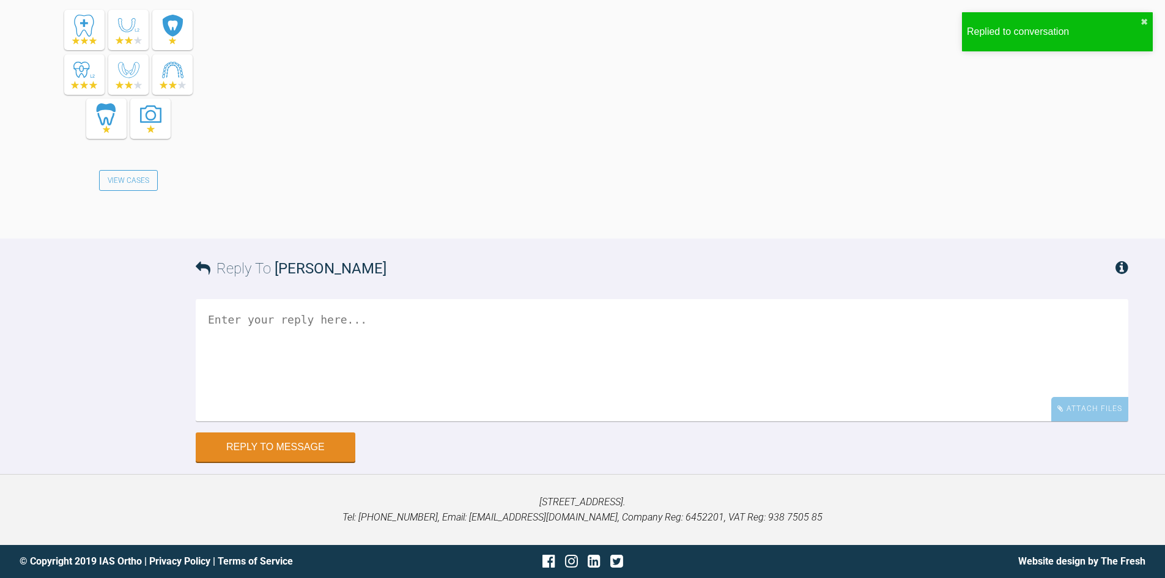
scroll to position [14084, 0]
